Goal: Information Seeking & Learning: Learn about a topic

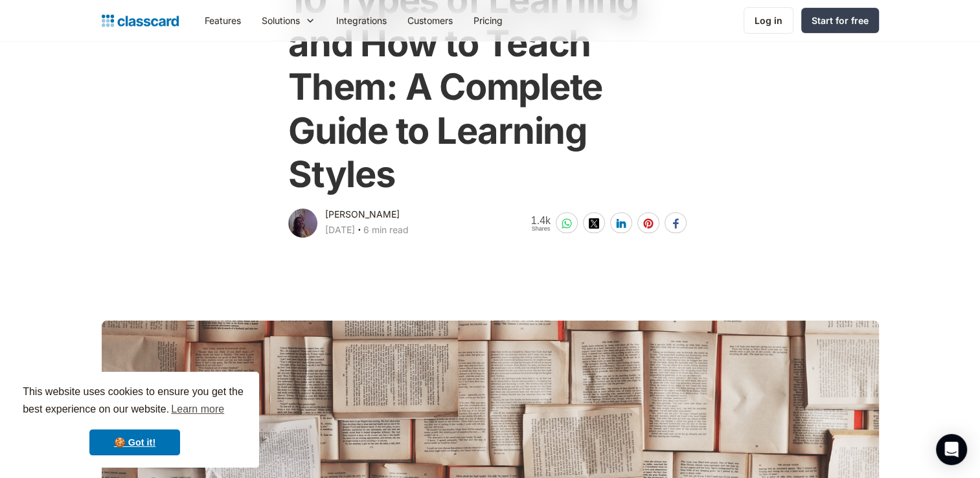
scroll to position [342, 0]
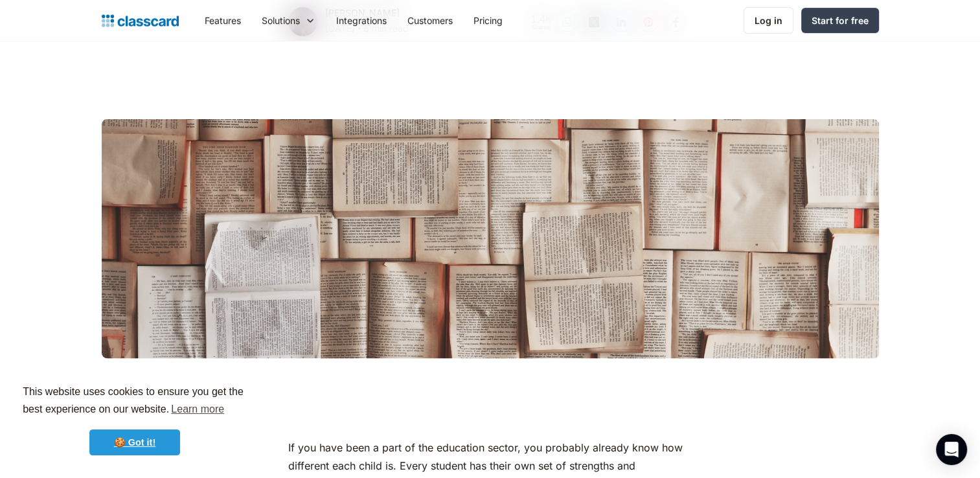
click at [161, 436] on link "🍪 Got it!" at bounding box center [134, 442] width 91 height 26
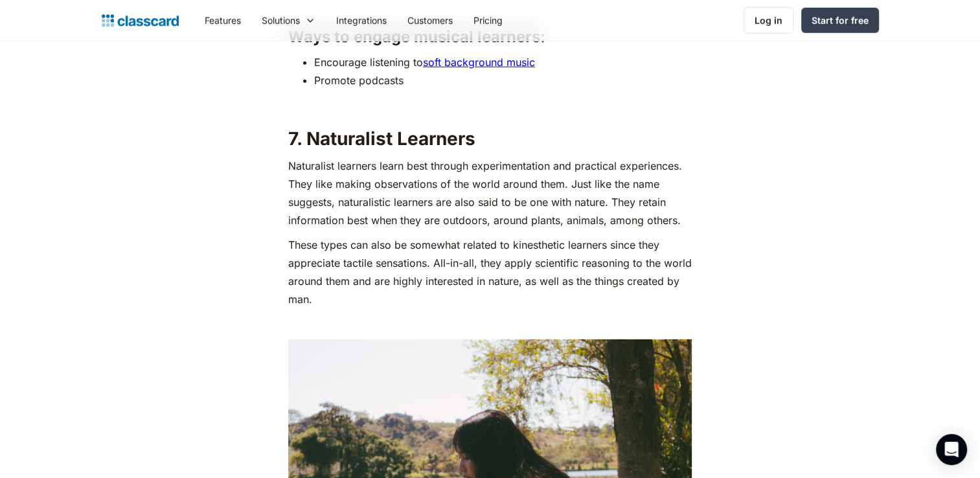
scroll to position [3837, 0]
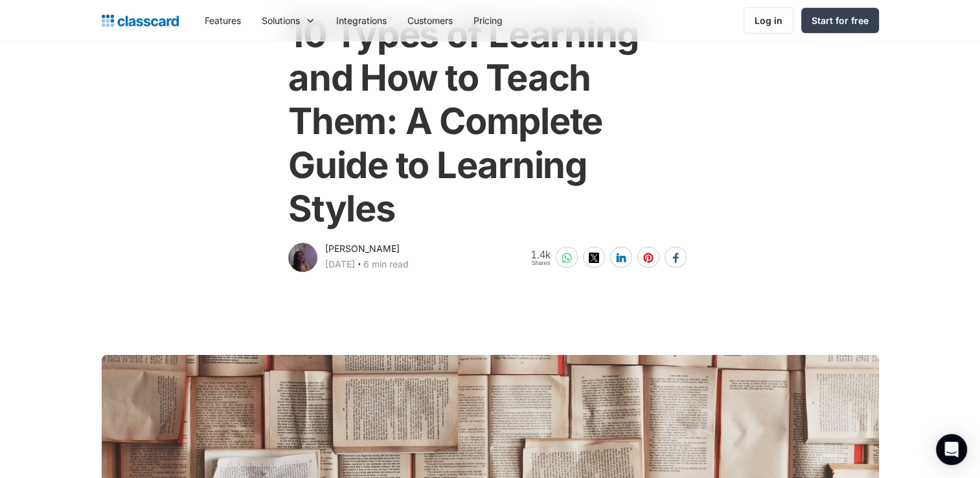
scroll to position [0, 0]
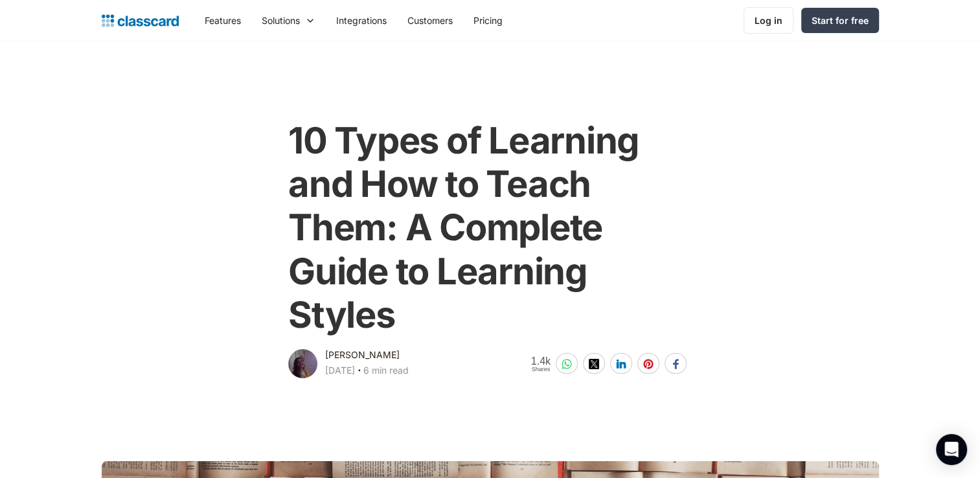
click at [124, 163] on div "10 Types of Learning and How to Teach Them: A Complete Guide to Learning Styles…" at bounding box center [490, 243] width 790 height 275
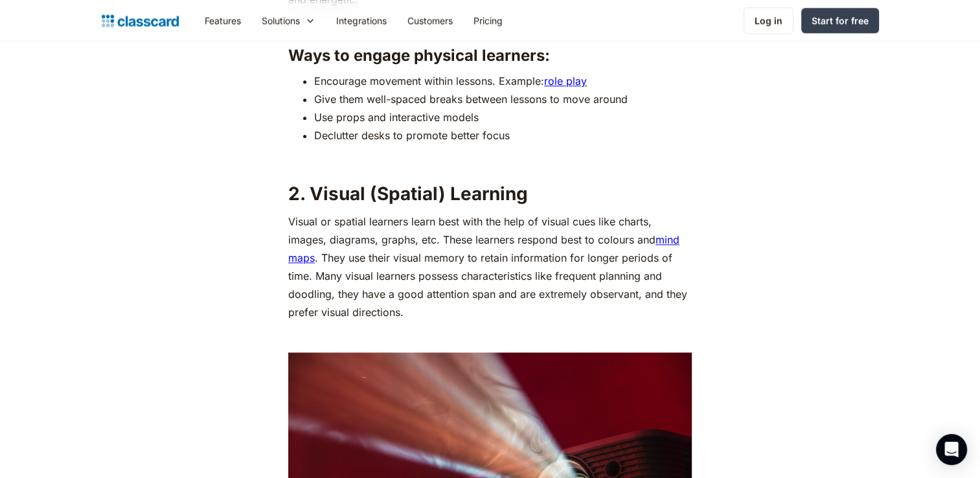
scroll to position [1580, 0]
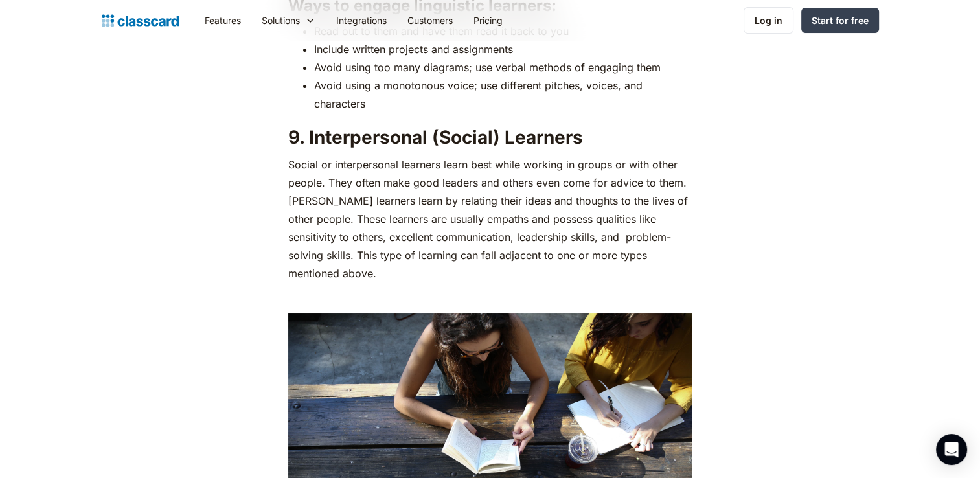
scroll to position [4788, 0]
